Goal: Information Seeking & Learning: Learn about a topic

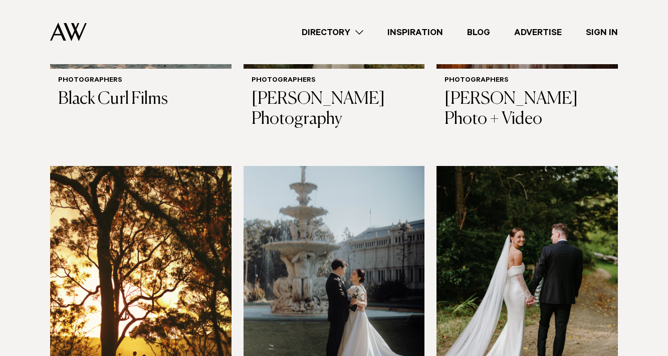
scroll to position [762, 0]
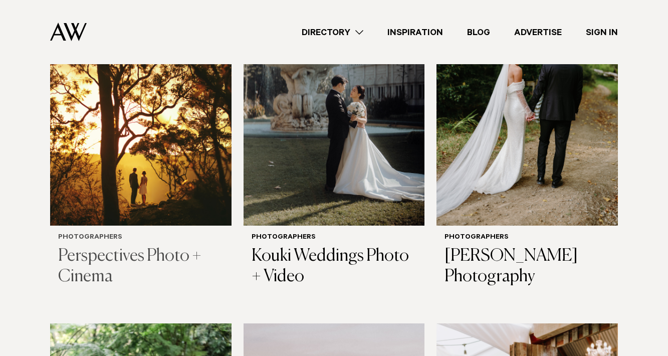
click at [91, 254] on h3 "Perspectives Photo + Cinema" at bounding box center [140, 266] width 165 height 41
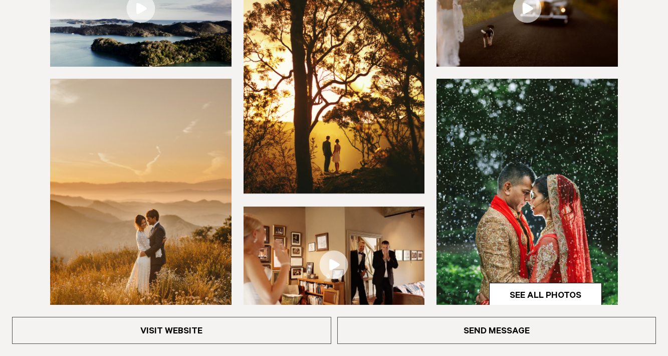
scroll to position [311, 0]
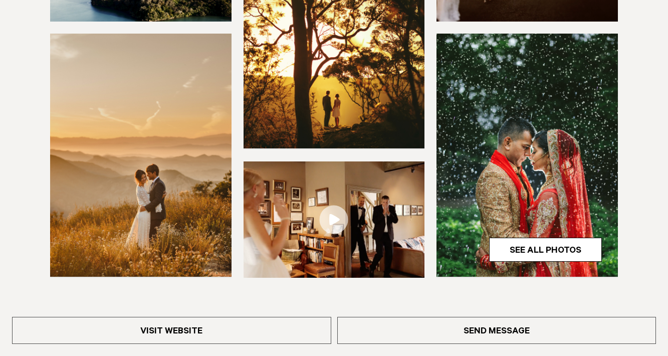
click at [151, 167] on img at bounding box center [140, 155] width 181 height 243
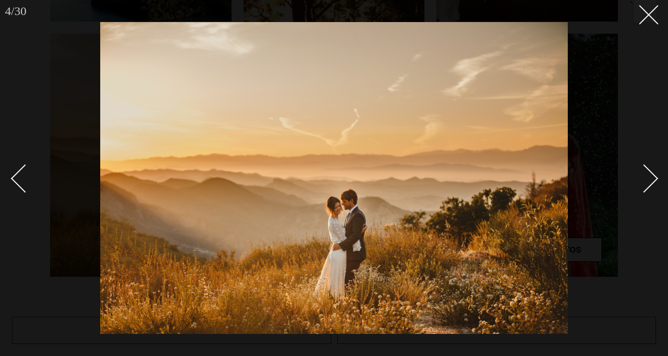
click at [650, 174] on div "Next slide" at bounding box center [644, 178] width 29 height 29
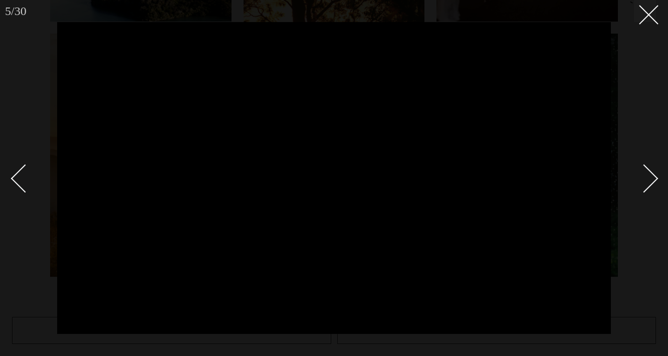
click at [651, 173] on div "Next slide" at bounding box center [644, 178] width 29 height 29
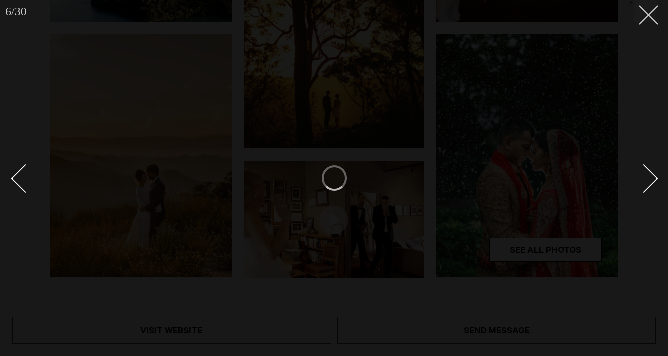
click at [644, 4] on button at bounding box center [645, 11] width 22 height 22
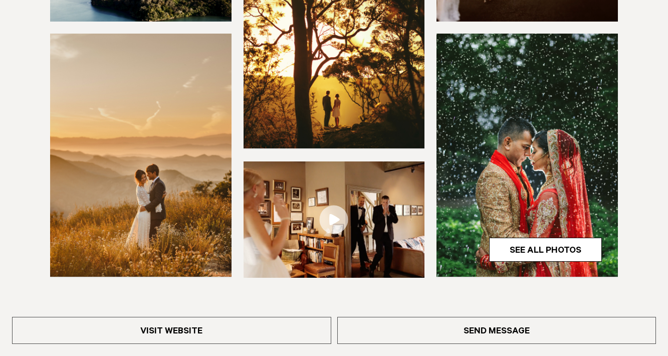
click at [130, 175] on img at bounding box center [140, 155] width 181 height 243
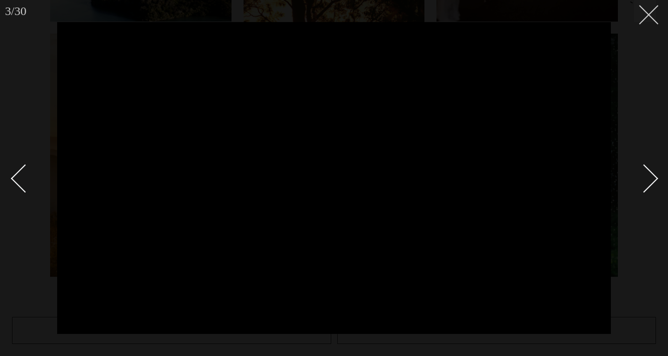
click at [652, 16] on button at bounding box center [645, 11] width 22 height 22
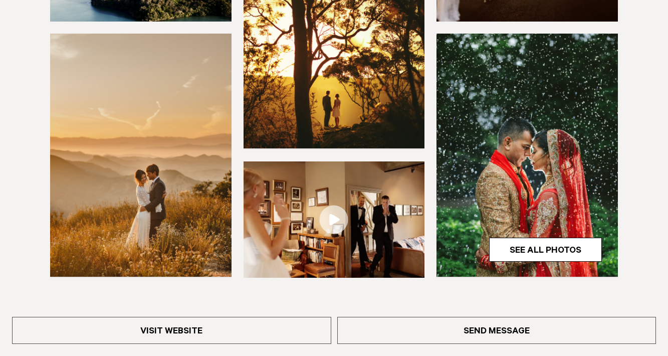
click at [137, 223] on img at bounding box center [140, 155] width 181 height 243
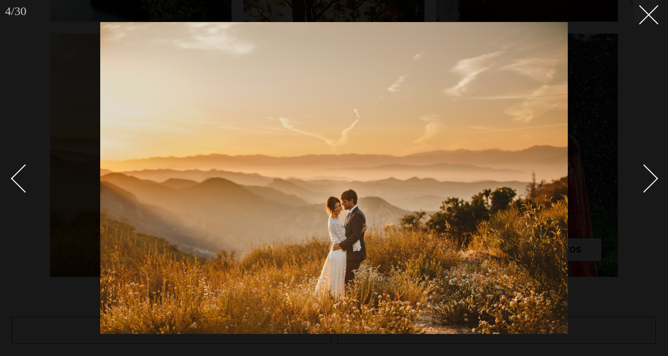
click at [349, 217] on img at bounding box center [333, 178] width 467 height 312
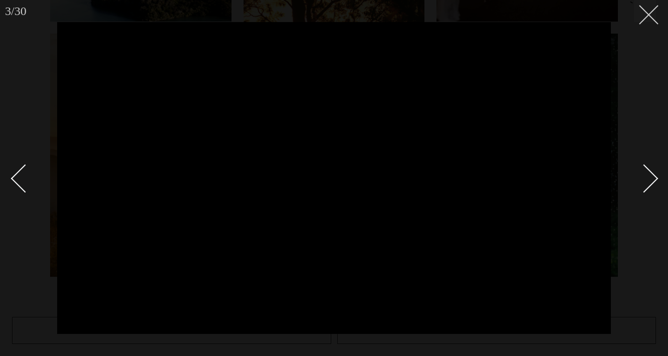
click at [647, 17] on line at bounding box center [648, 15] width 19 height 19
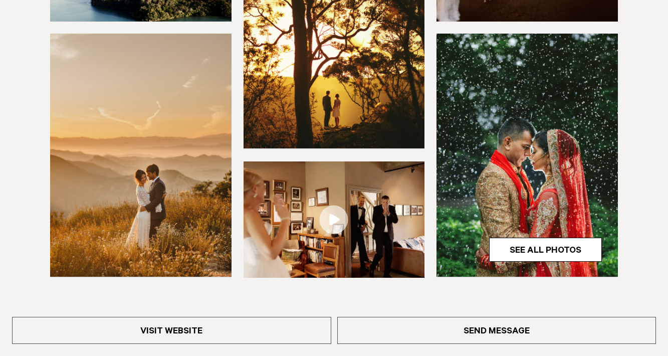
click at [510, 185] on img at bounding box center [526, 155] width 181 height 243
click at [514, 254] on div at bounding box center [334, 178] width 668 height 356
click at [516, 249] on link "See All Photos" at bounding box center [545, 249] width 113 height 24
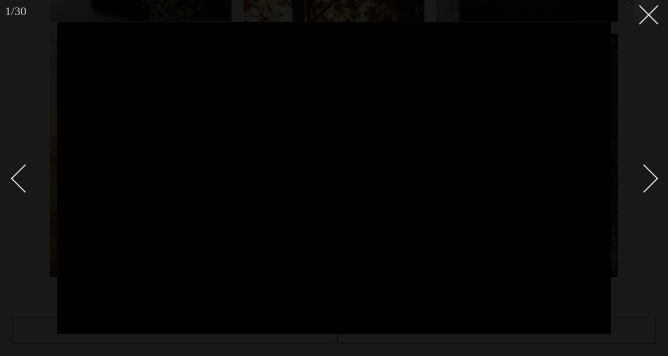
click at [649, 173] on div "Next slide" at bounding box center [644, 178] width 29 height 29
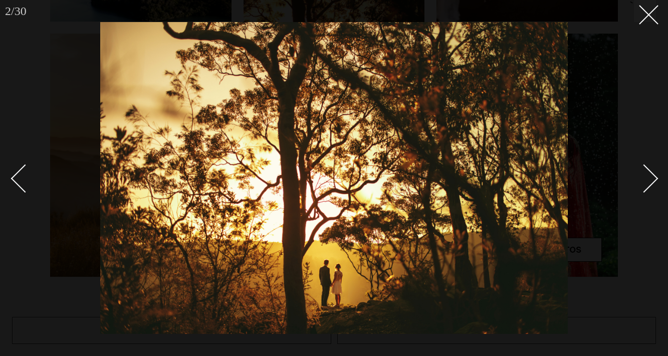
click at [649, 173] on div "Next slide" at bounding box center [644, 178] width 29 height 29
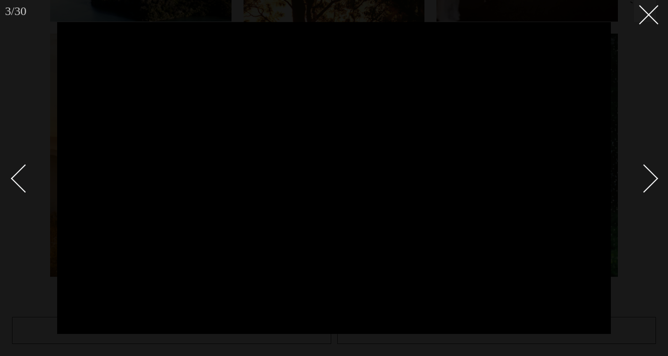
click at [648, 173] on div "Next slide" at bounding box center [644, 178] width 29 height 29
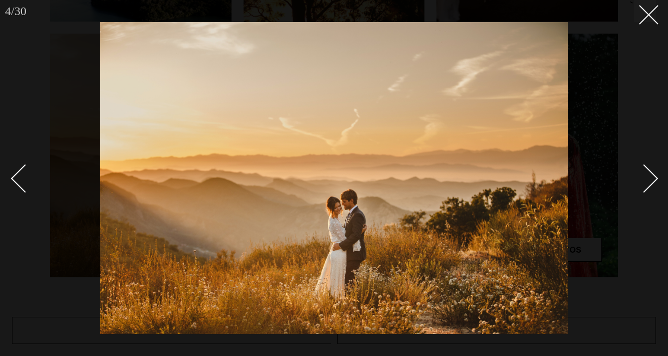
click at [648, 180] on div "Next slide" at bounding box center [644, 178] width 29 height 29
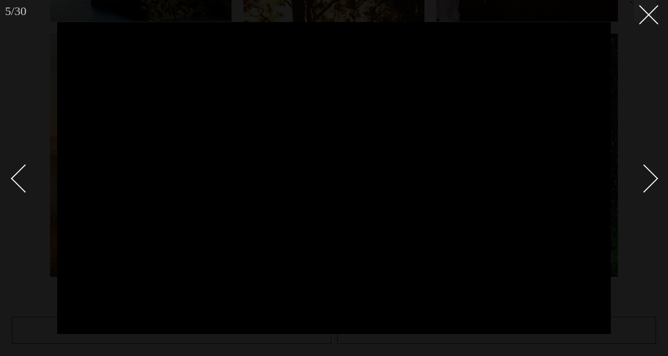
click at [648, 180] on div "Next slide" at bounding box center [644, 178] width 29 height 29
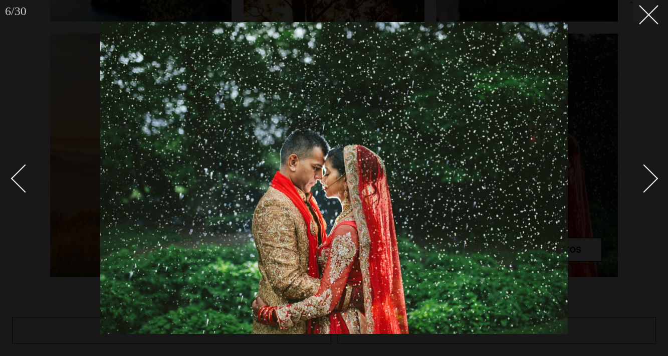
click at [650, 180] on div "Next slide" at bounding box center [644, 178] width 29 height 29
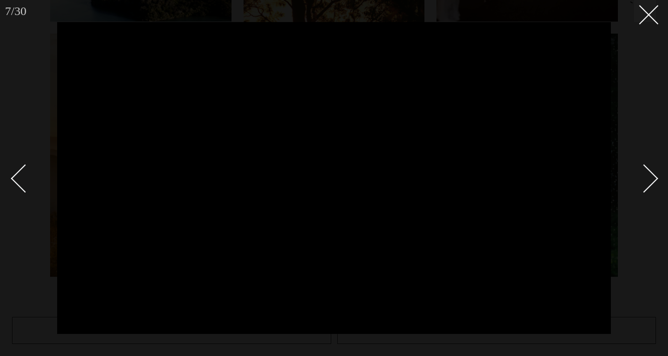
click at [650, 180] on div "Next slide" at bounding box center [644, 178] width 29 height 29
click at [653, 174] on div "Next slide" at bounding box center [644, 178] width 29 height 29
click at [652, 176] on div "Next slide" at bounding box center [644, 178] width 29 height 29
click at [650, 183] on div "Next slide" at bounding box center [644, 178] width 29 height 29
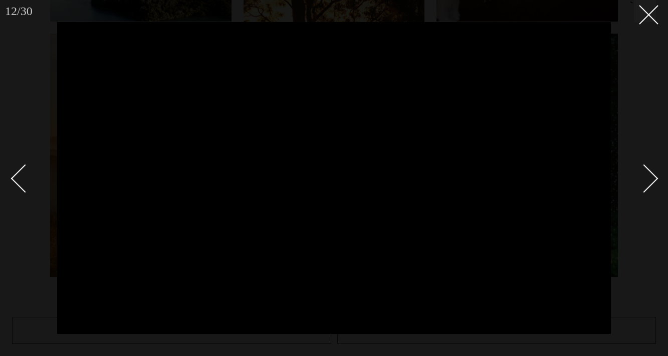
click at [653, 183] on div "Next slide" at bounding box center [644, 178] width 29 height 29
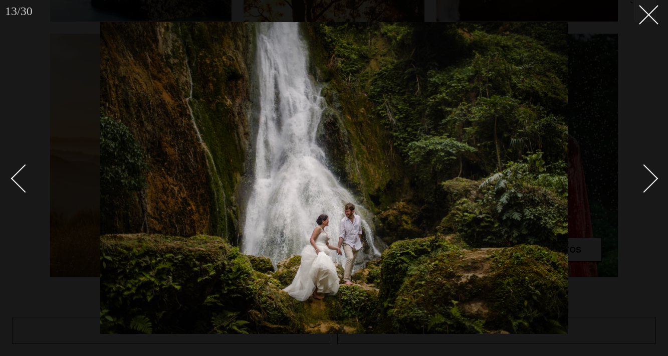
click at [653, 179] on div "Next slide" at bounding box center [644, 178] width 29 height 29
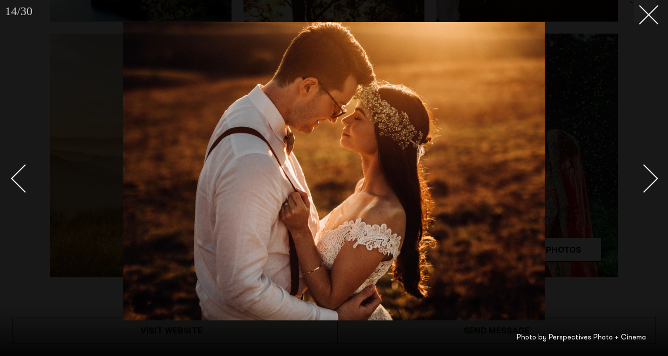
click at [653, 178] on div "Next slide" at bounding box center [644, 178] width 29 height 29
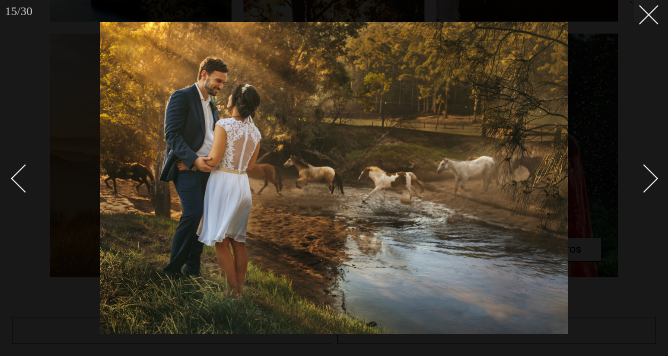
click at [650, 179] on div "Next slide" at bounding box center [644, 178] width 29 height 29
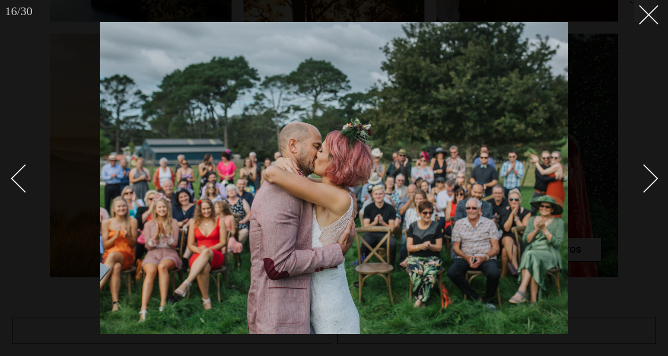
click at [650, 179] on div "Next slide" at bounding box center [644, 178] width 29 height 29
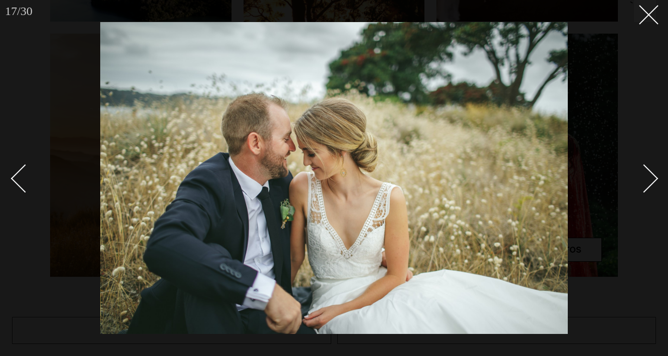
click at [650, 179] on div "Next slide" at bounding box center [644, 178] width 29 height 29
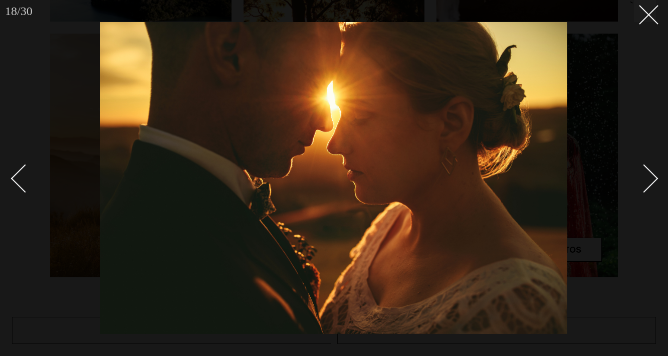
click at [650, 177] on div "Next slide" at bounding box center [644, 178] width 29 height 29
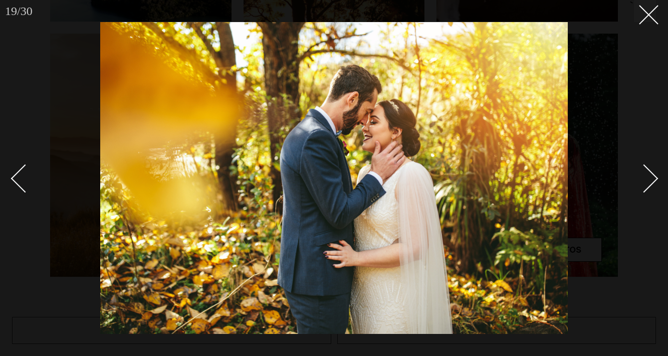
click at [650, 177] on div "Next slide" at bounding box center [644, 178] width 29 height 29
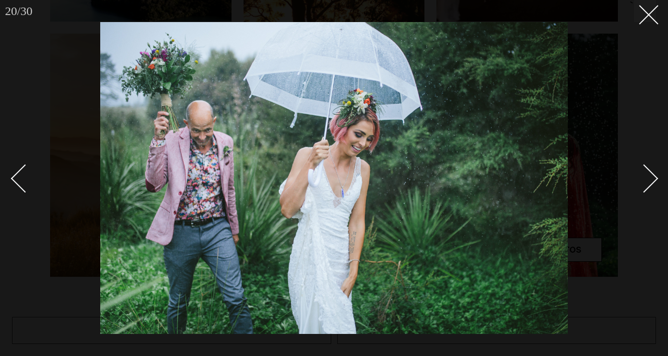
click at [650, 174] on div "Next slide" at bounding box center [644, 178] width 29 height 29
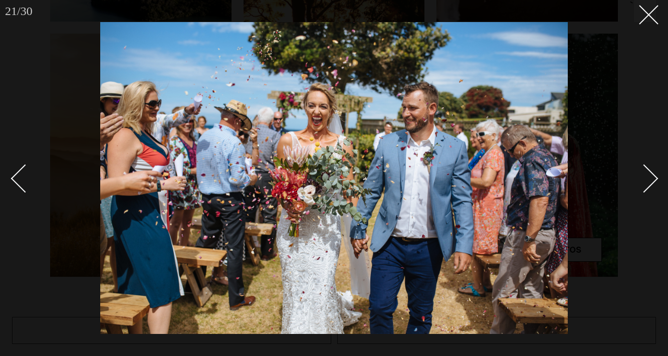
click at [650, 174] on div "Next slide" at bounding box center [644, 178] width 29 height 29
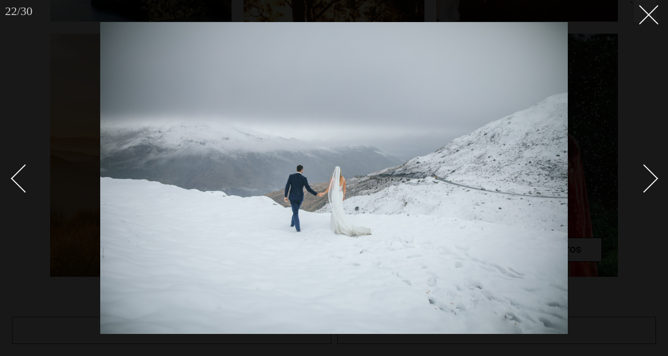
click at [650, 174] on div "Next slide" at bounding box center [644, 178] width 29 height 29
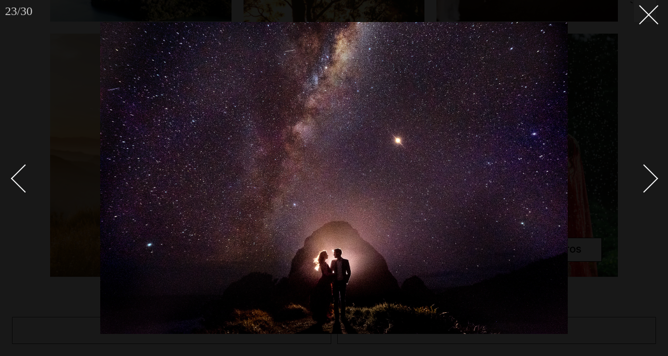
click at [650, 174] on div "Next slide" at bounding box center [644, 178] width 29 height 29
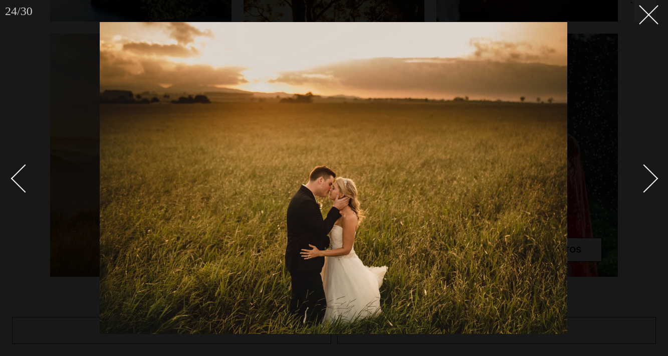
click at [650, 174] on div "Next slide" at bounding box center [644, 178] width 29 height 29
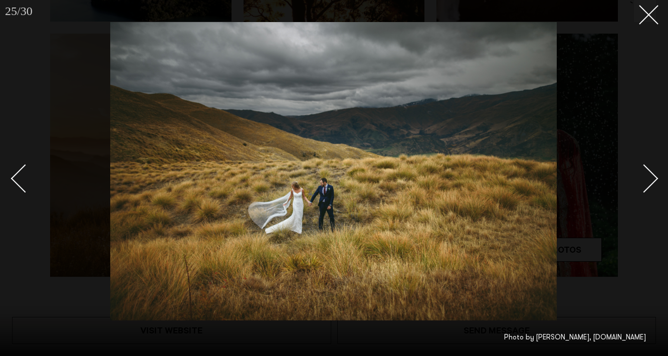
click at [650, 174] on div "Next slide" at bounding box center [644, 178] width 29 height 29
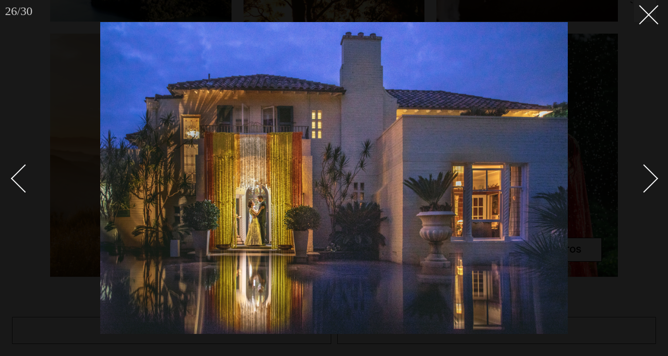
click at [650, 174] on div "Next slide" at bounding box center [644, 178] width 29 height 29
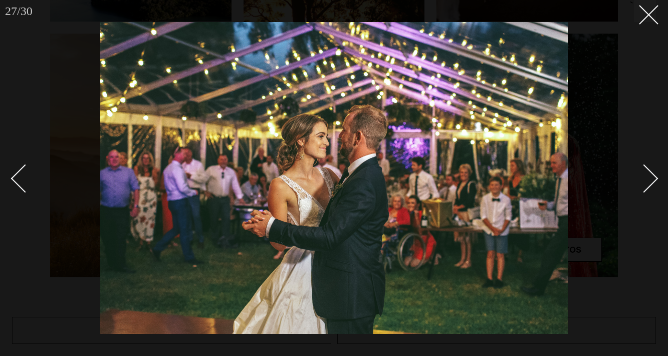
click at [650, 174] on div "Next slide" at bounding box center [644, 178] width 29 height 29
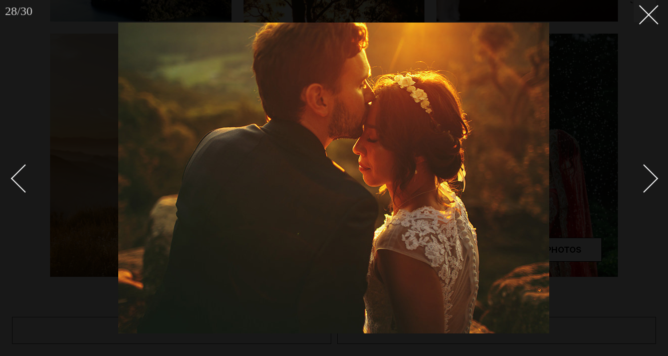
click at [649, 173] on div "Next slide" at bounding box center [644, 178] width 29 height 29
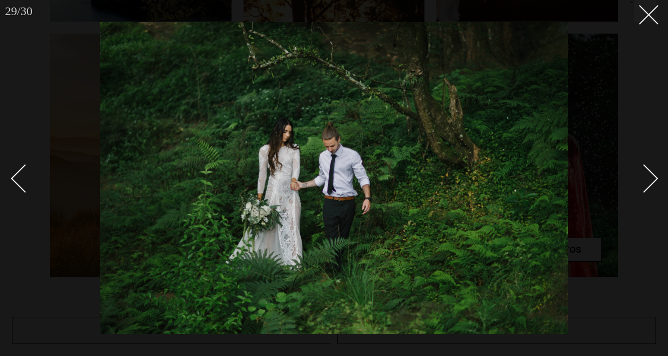
click at [651, 175] on div "Next slide" at bounding box center [644, 178] width 29 height 29
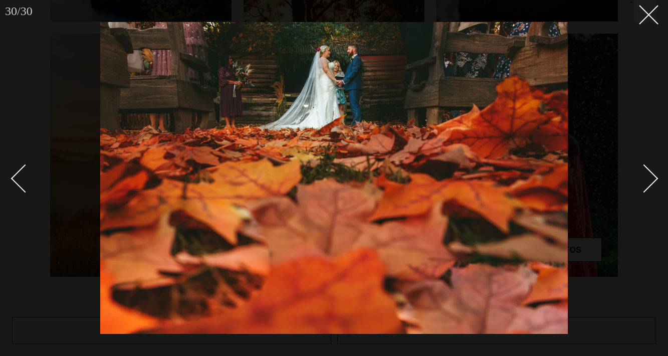
click at [651, 175] on div "Next slide" at bounding box center [644, 178] width 29 height 29
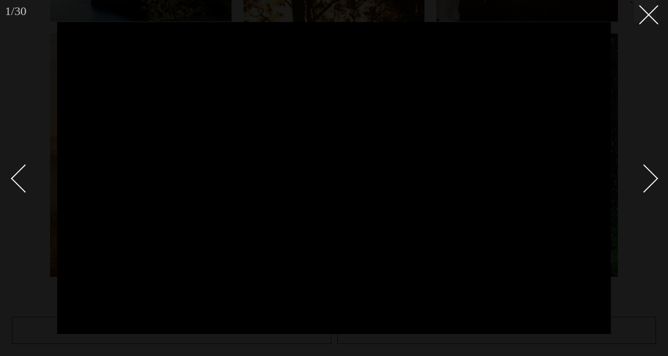
click at [651, 175] on div "Next slide" at bounding box center [644, 178] width 29 height 29
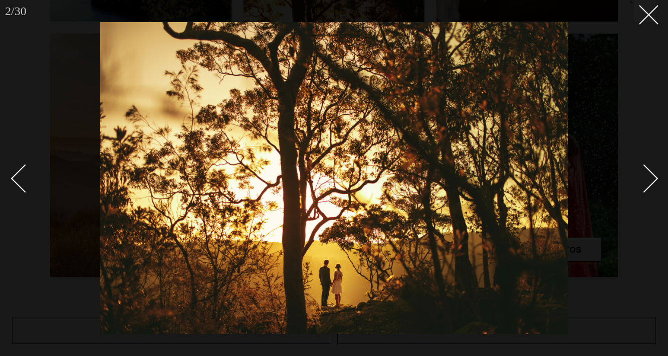
click at [651, 175] on div "Next slide" at bounding box center [644, 178] width 29 height 29
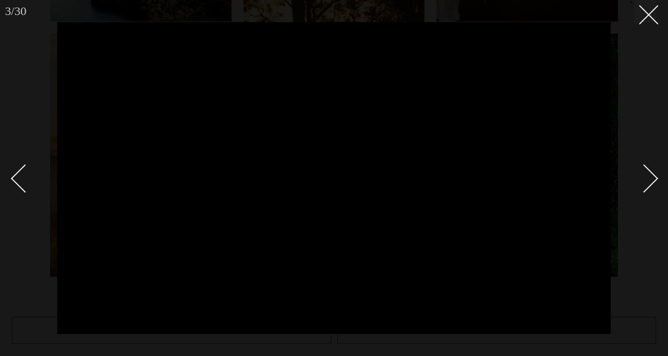
click at [653, 178] on div "Next slide" at bounding box center [644, 178] width 29 height 29
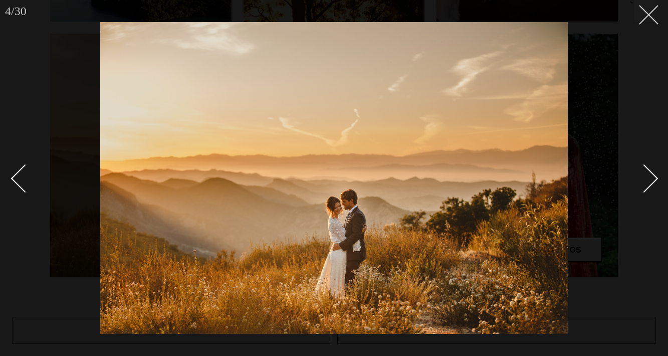
click at [644, 17] on icon at bounding box center [645, 11] width 12 height 12
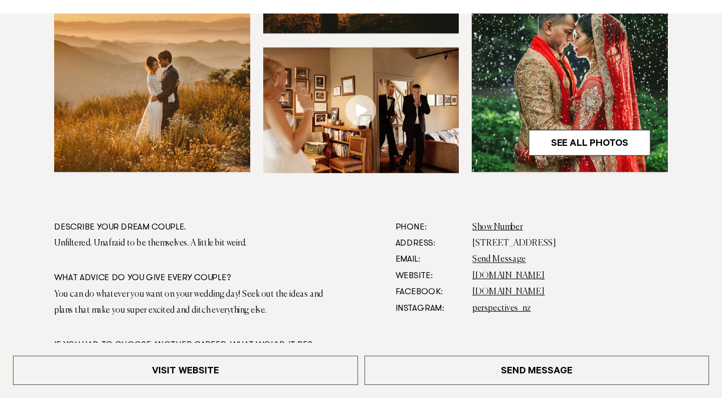
scroll to position [479, 0]
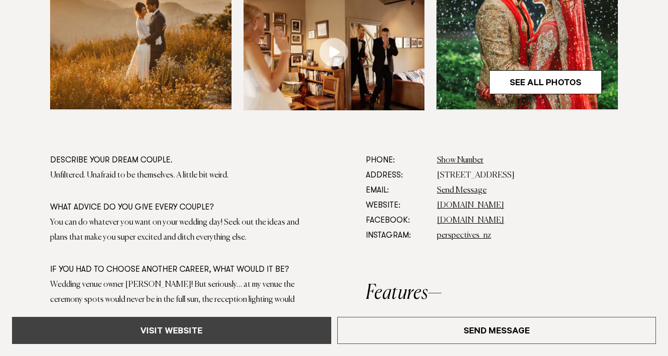
click at [145, 324] on link "Visit Website" at bounding box center [171, 330] width 319 height 27
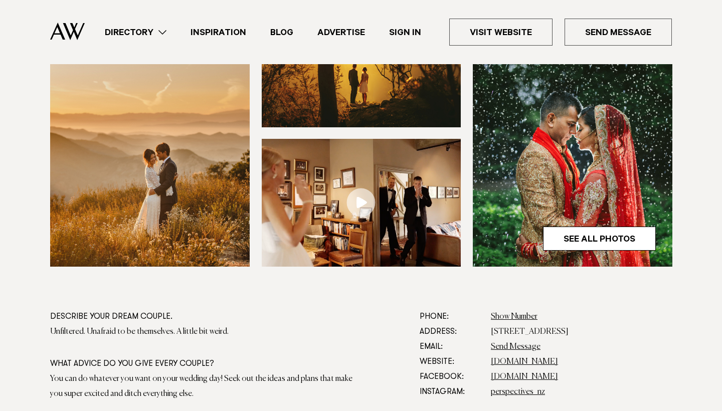
scroll to position [346, 0]
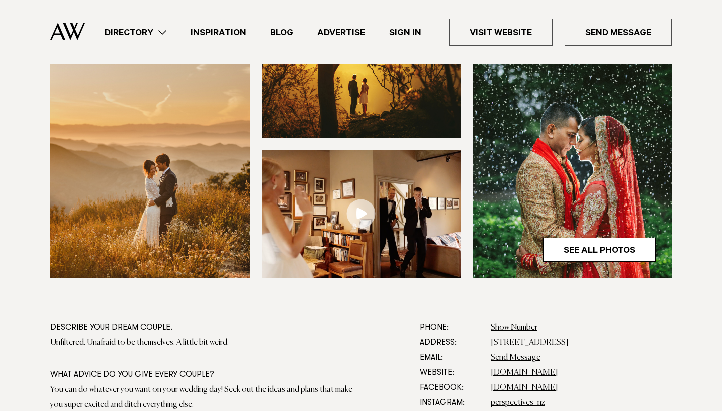
click at [139, 181] on img at bounding box center [149, 144] width 199 height 267
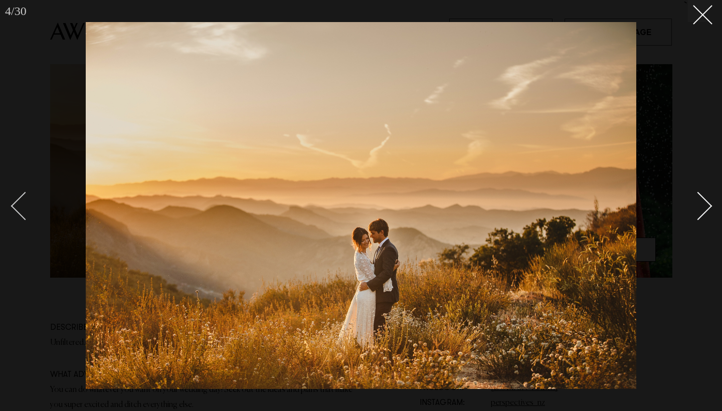
click at [20, 204] on div "Previous slide" at bounding box center [25, 206] width 29 height 29
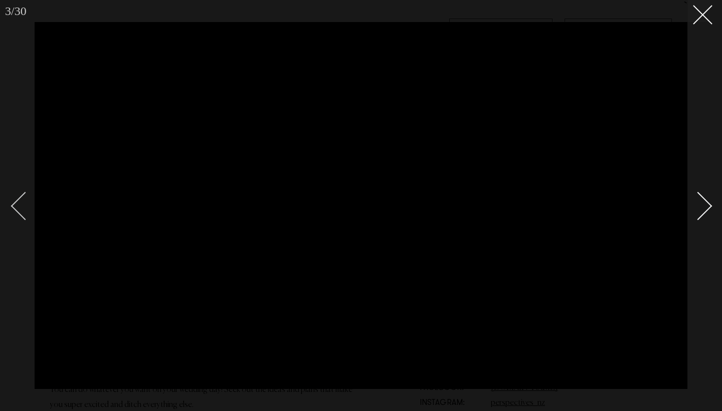
click at [20, 204] on div "Previous slide" at bounding box center [25, 206] width 29 height 29
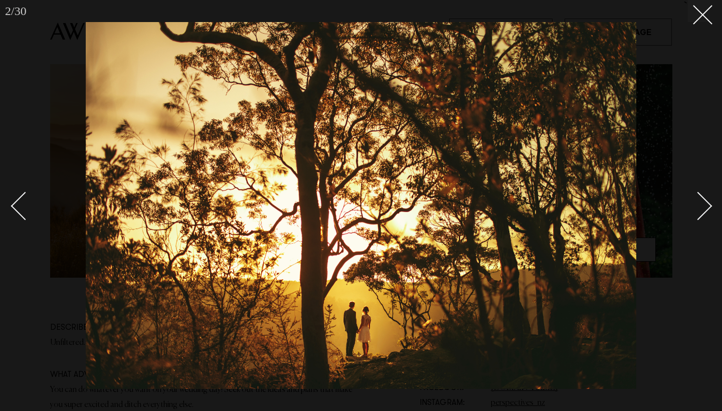
click at [667, 207] on div "Next slide" at bounding box center [697, 206] width 29 height 29
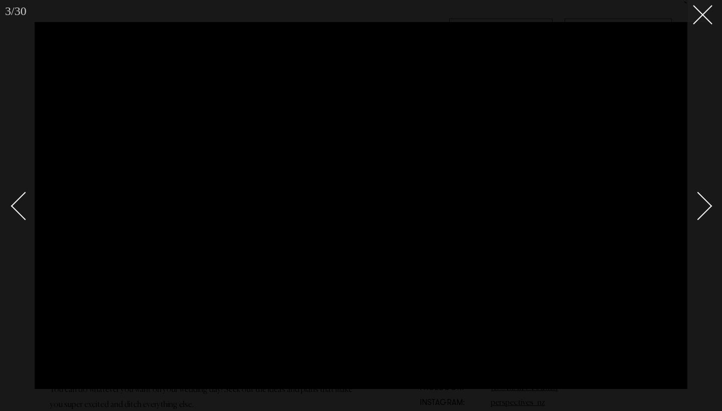
click at [667, 207] on div "Next slide" at bounding box center [697, 206] width 29 height 29
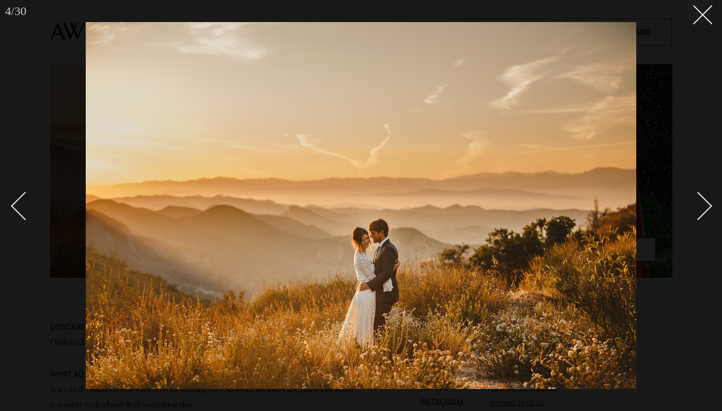
click at [667, 207] on div "Next slide" at bounding box center [697, 206] width 29 height 29
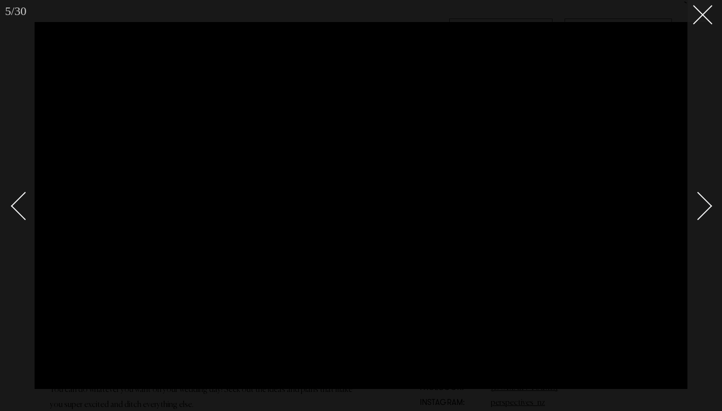
click at [667, 207] on div "Next slide" at bounding box center [697, 206] width 29 height 29
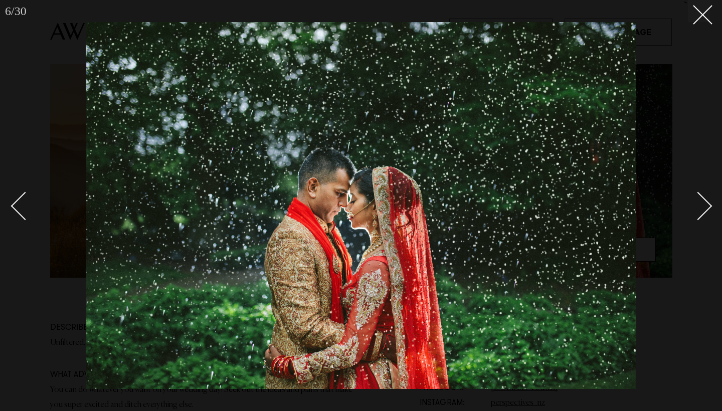
click at [667, 207] on div "Next slide" at bounding box center [697, 206] width 29 height 29
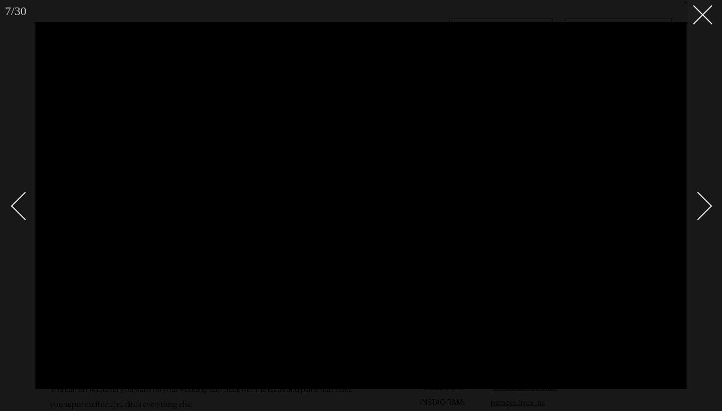
click at [667, 207] on div "Next slide" at bounding box center [697, 206] width 29 height 29
click at [667, 12] on icon at bounding box center [698, 11] width 12 height 12
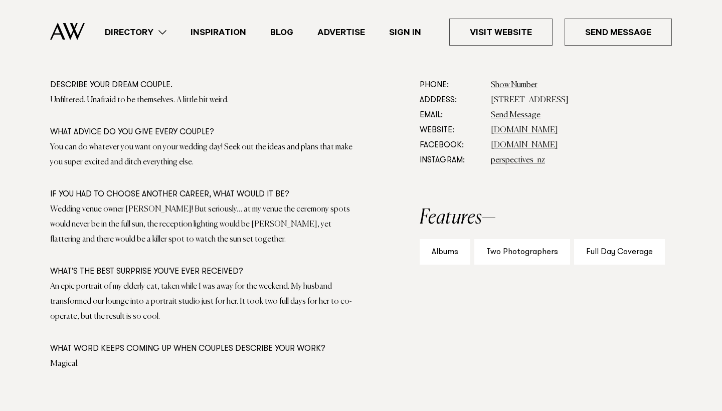
scroll to position [710, 0]
